Goal: Information Seeking & Learning: Learn about a topic

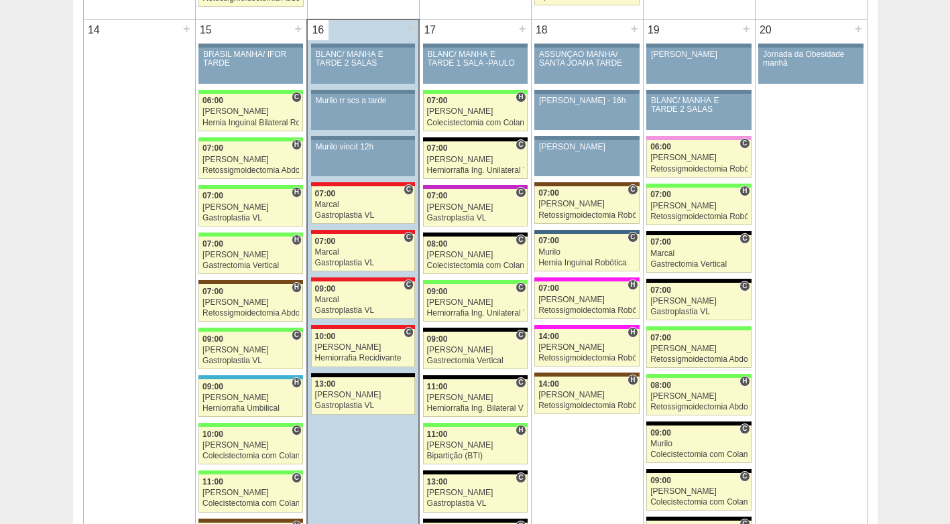
scroll to position [1341, 0]
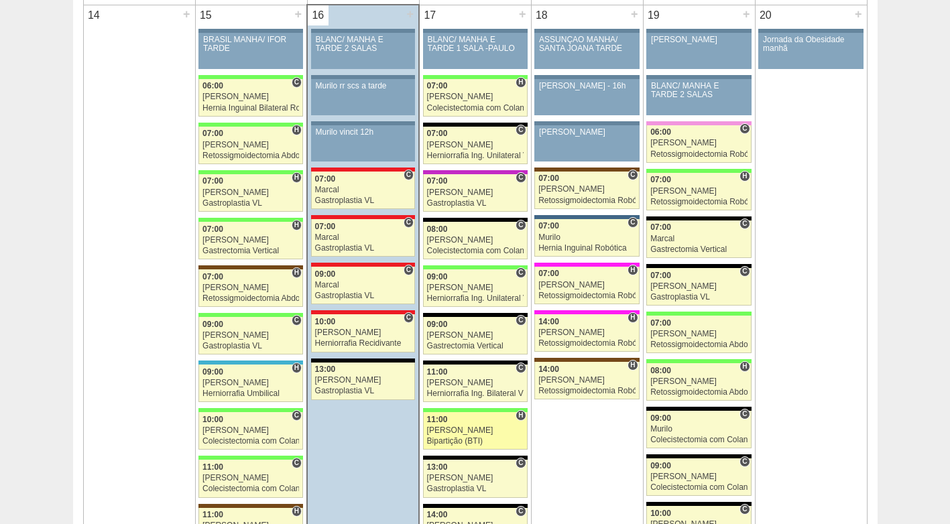
click at [466, 431] on div "[PERSON_NAME]" at bounding box center [475, 431] width 97 height 9
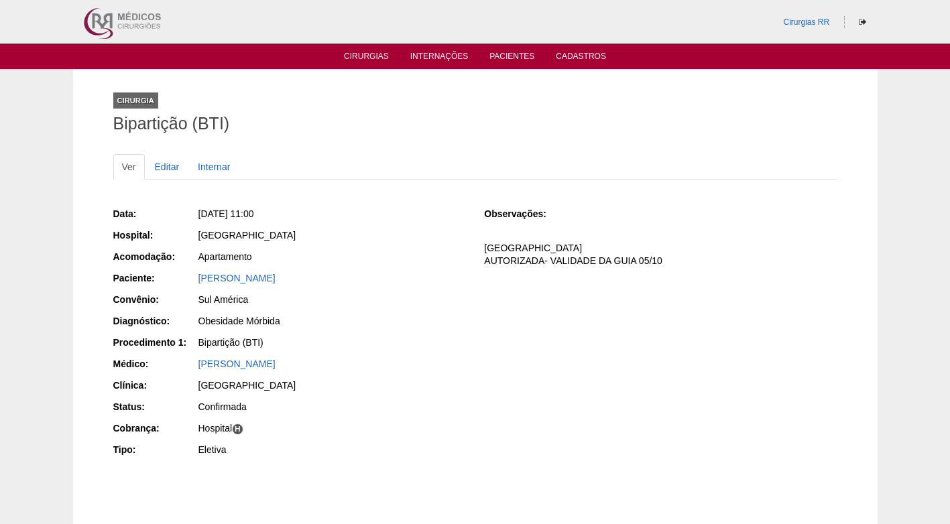
drag, startPoint x: 398, startPoint y: 343, endPoint x: 428, endPoint y: 357, distance: 33.0
click at [399, 343] on div "Bipartição (BTI)" at bounding box center [333, 342] width 268 height 13
click at [469, 386] on div "Data: Qua, 17/09/2025 - 11:00 Hospital: Brasil Acomodação: Apartamento Paciente…" at bounding box center [475, 334] width 724 height 262
click at [359, 58] on link "Cirurgias" at bounding box center [366, 57] width 45 height 11
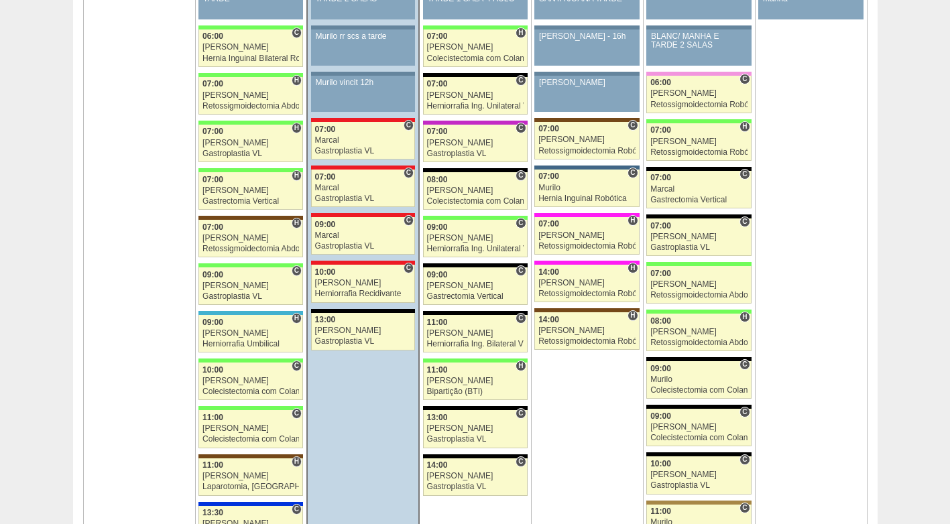
scroll to position [1475, 0]
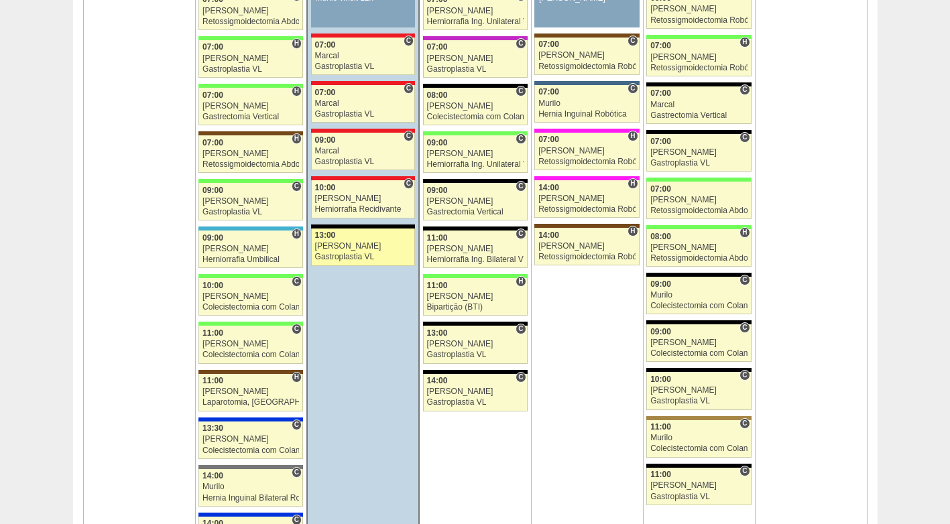
click at [332, 237] on span "13:00" at bounding box center [325, 235] width 21 height 9
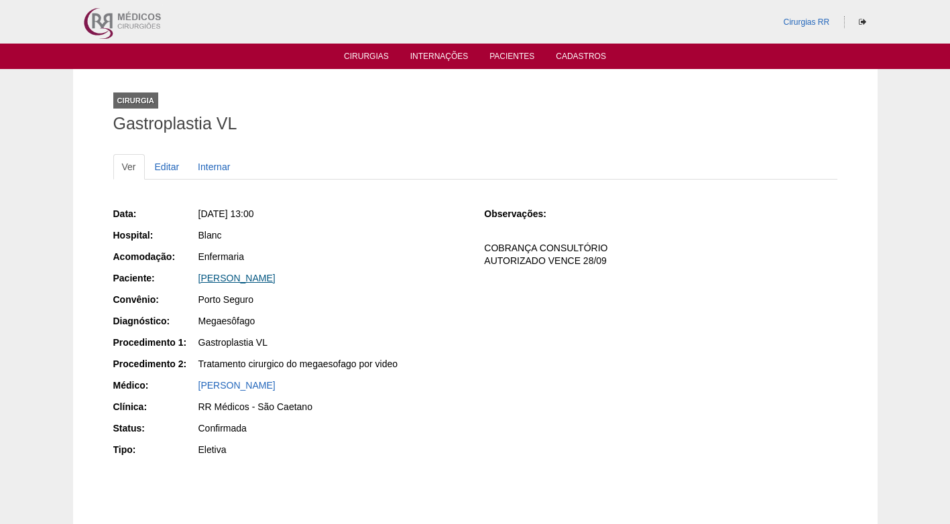
click at [270, 278] on link "DAYANE GOMES DE OLIVEIRA" at bounding box center [237, 278] width 77 height 11
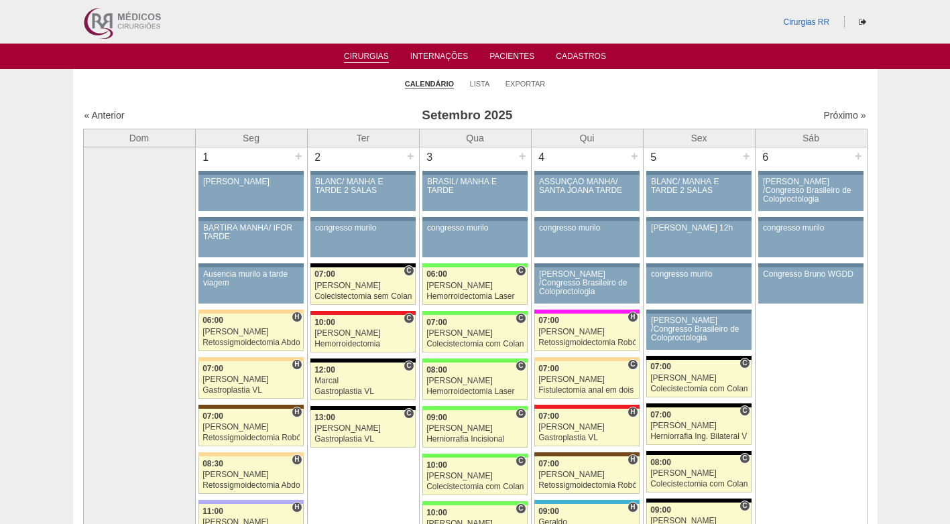
scroll to position [1475, 0]
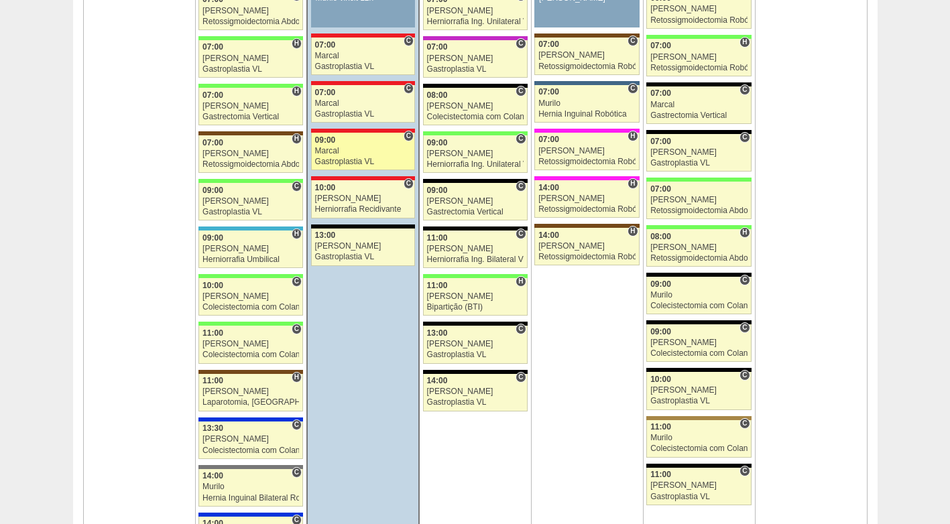
click at [341, 151] on div "Marcal" at bounding box center [363, 151] width 97 height 9
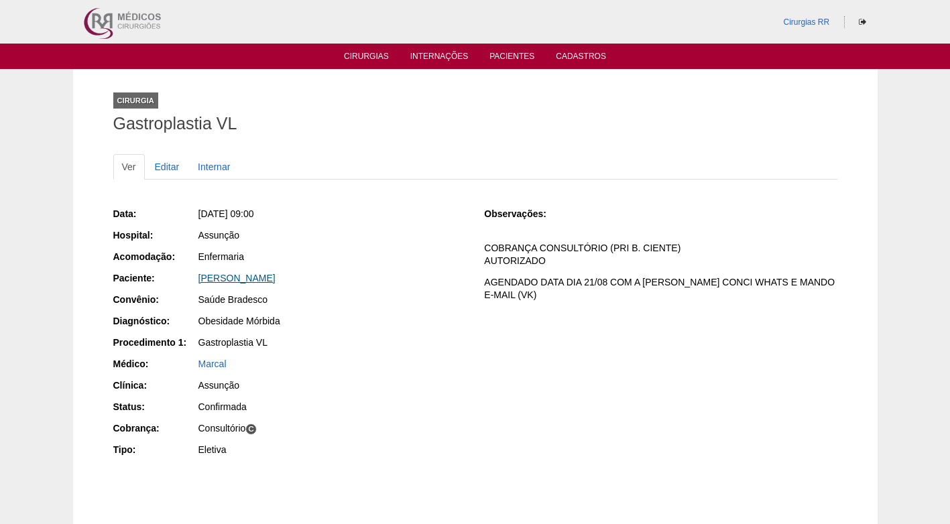
click at [234, 276] on link "[PERSON_NAME]" at bounding box center [237, 278] width 77 height 11
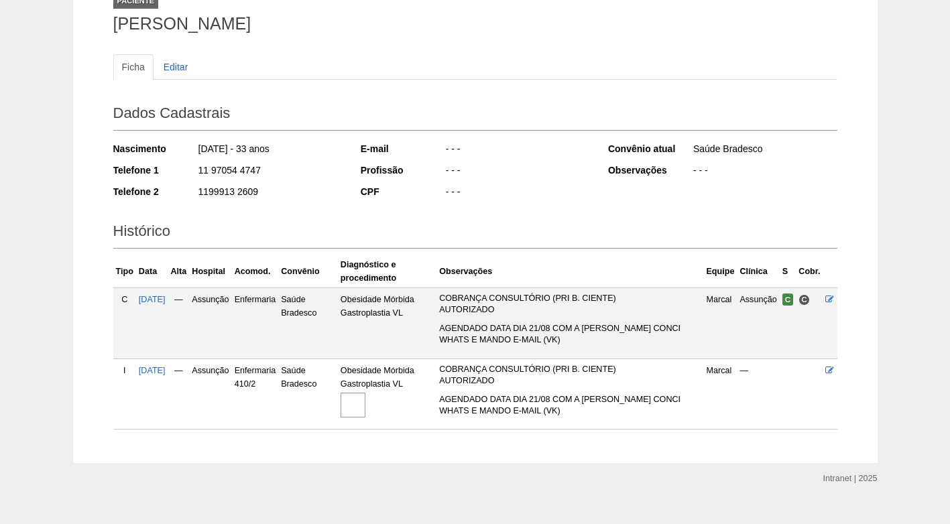
scroll to position [120, 0]
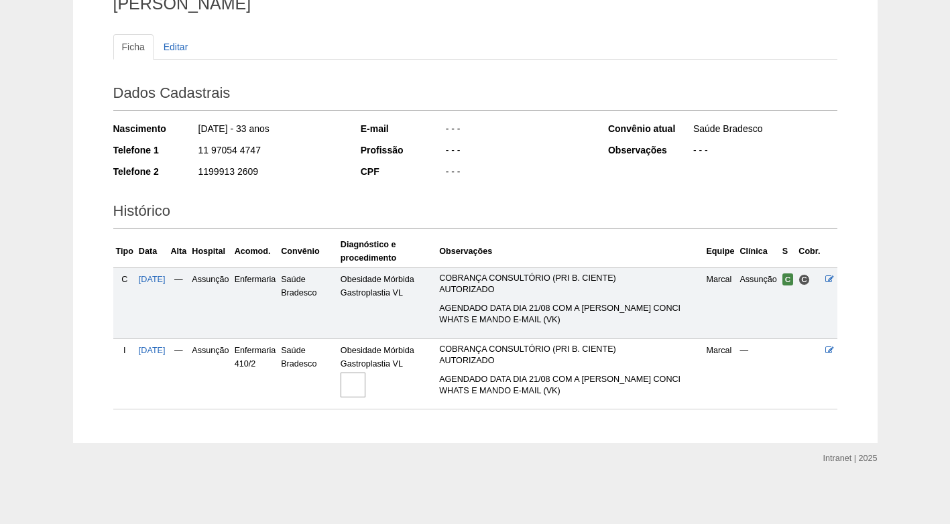
click at [365, 387] on img at bounding box center [353, 385] width 25 height 25
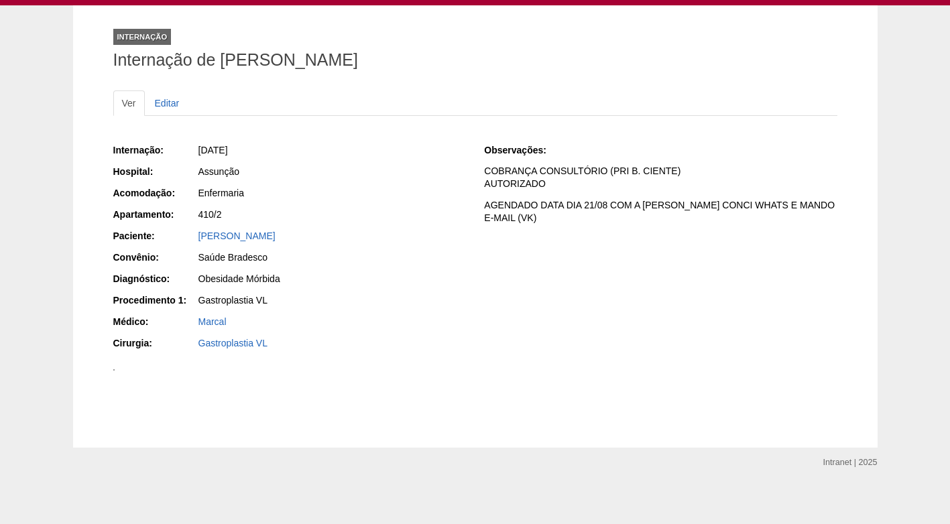
scroll to position [60, 0]
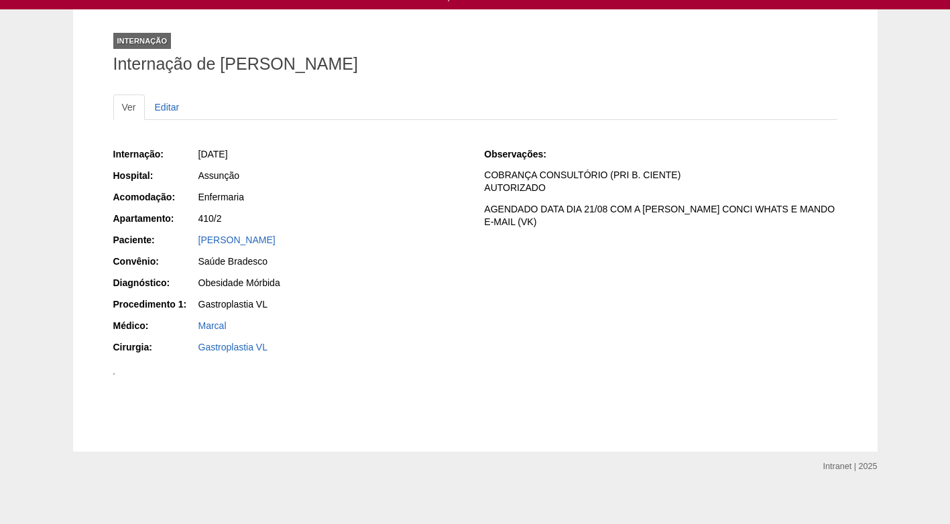
click at [412, 223] on div "410/2" at bounding box center [333, 218] width 268 height 13
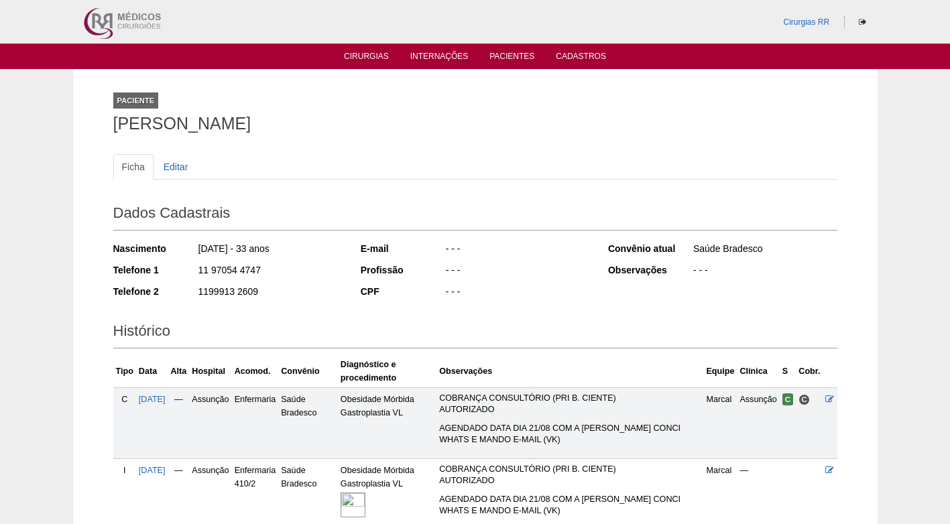
scroll to position [120, 0]
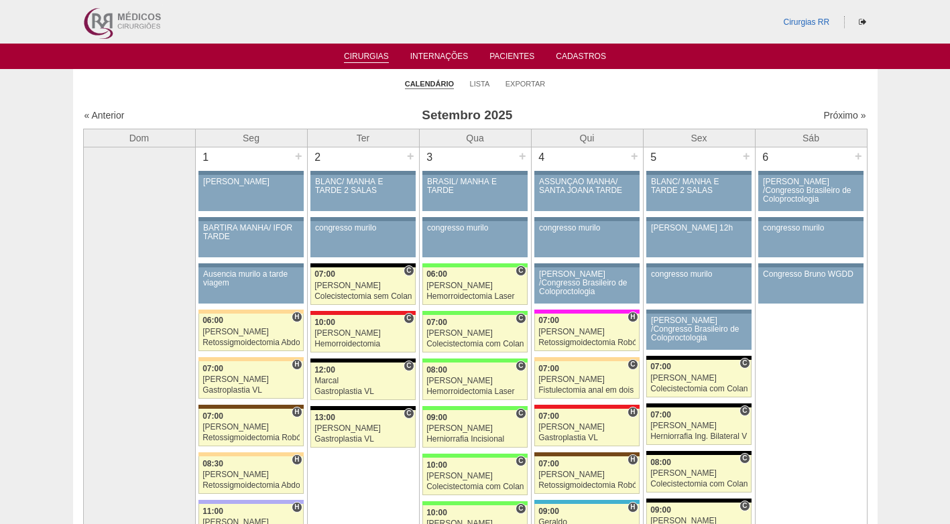
click at [344, 87] on ul "Calendário Lista Exportar" at bounding box center [475, 83] width 805 height 28
